Goal: Task Accomplishment & Management: Manage account settings

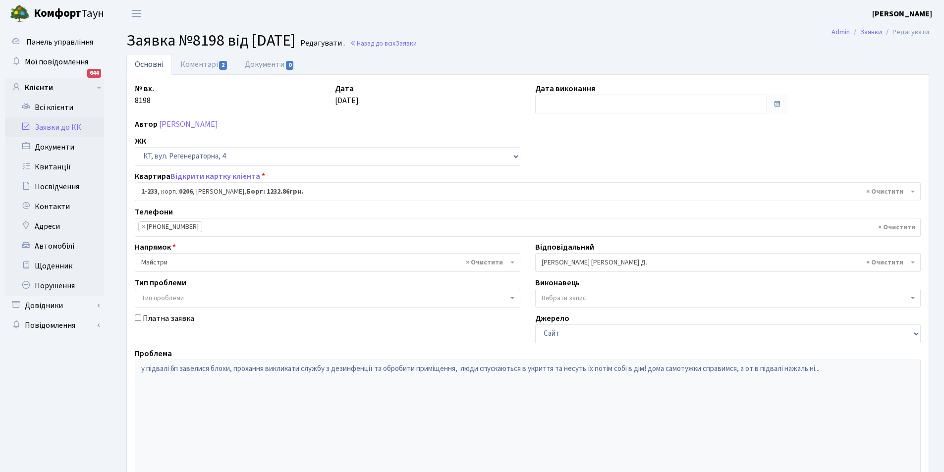
select select "233"
click at [49, 130] on link "Заявки до КК" at bounding box center [54, 127] width 99 height 20
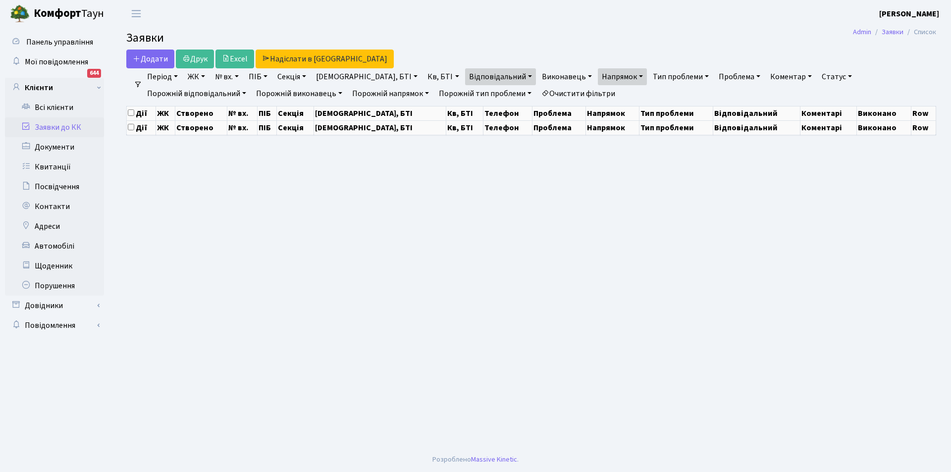
select select "25"
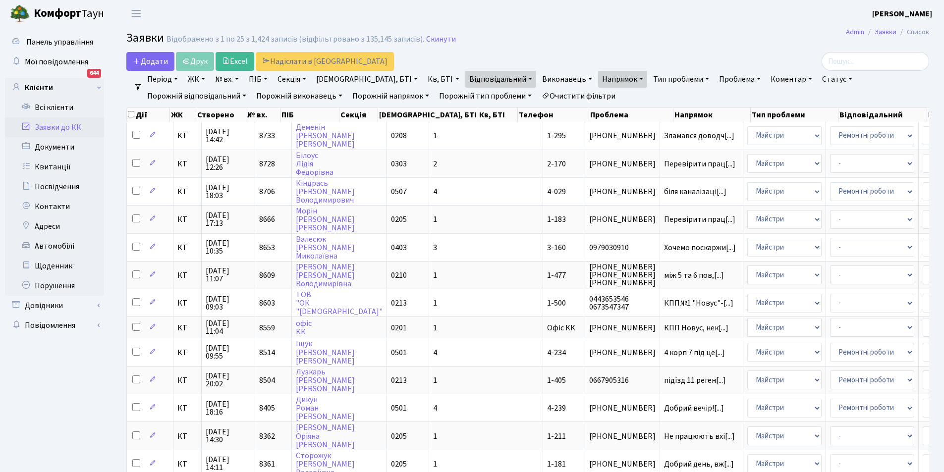
click at [59, 129] on link "Заявки до КК" at bounding box center [54, 127] width 99 height 20
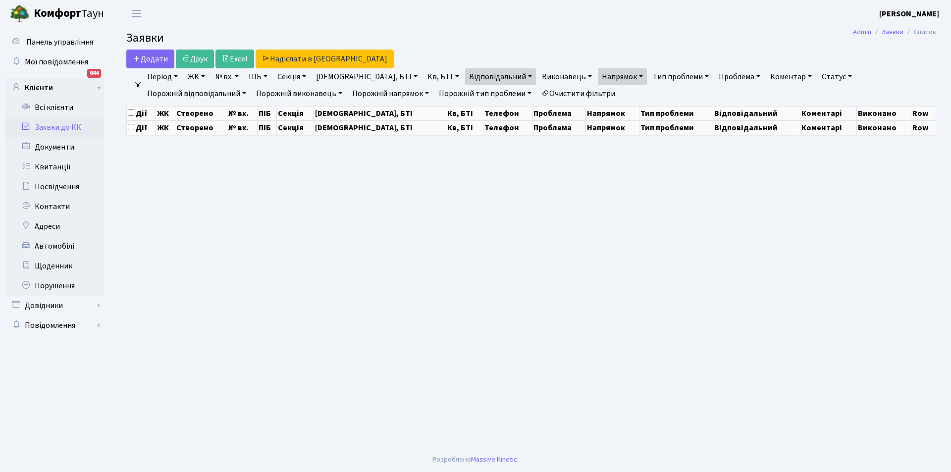
select select "25"
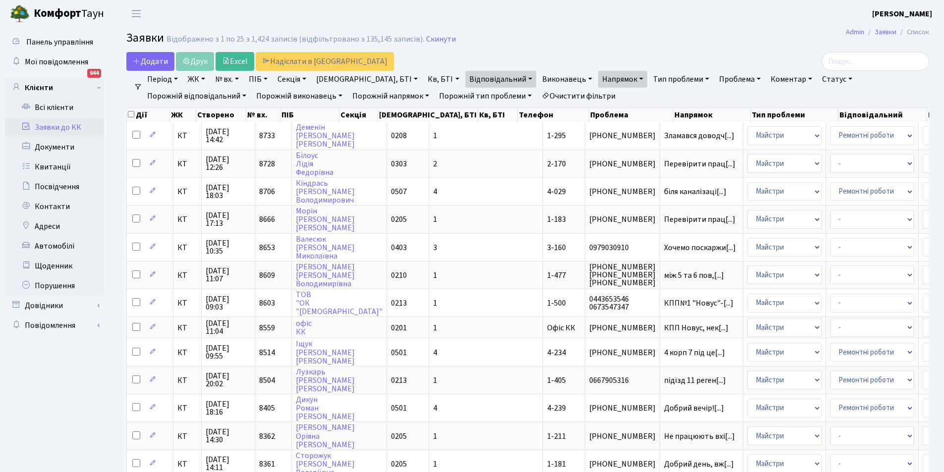
click at [538, 91] on link "Очистити фільтри" at bounding box center [579, 96] width 82 height 17
